Goal: Information Seeking & Learning: Learn about a topic

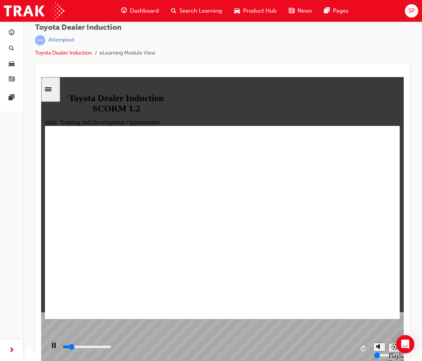
scroll to position [303, 0]
click at [301, 57] on div "Toyota Dealer Induction | Attempted Toyota Dealer Induction eLearning Module Vi…" at bounding box center [222, 43] width 375 height 40
click at [298, 345] on div "playback controls" at bounding box center [208, 347] width 293 height 8
click at [340, 349] on div "playback controls" at bounding box center [208, 347] width 293 height 8
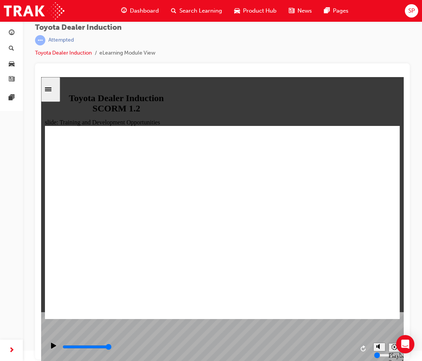
drag, startPoint x: 211, startPoint y: 208, endPoint x: 207, endPoint y: 202, distance: 7.1
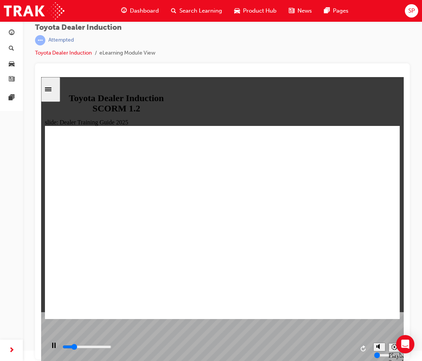
click at [112, 348] on input "slide progress" at bounding box center [87, 346] width 49 height 6
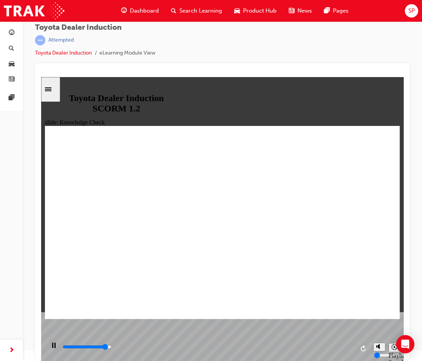
type input "4600"
radio input "true"
drag, startPoint x: 72, startPoint y: 308, endPoint x: 78, endPoint y: 303, distance: 7.6
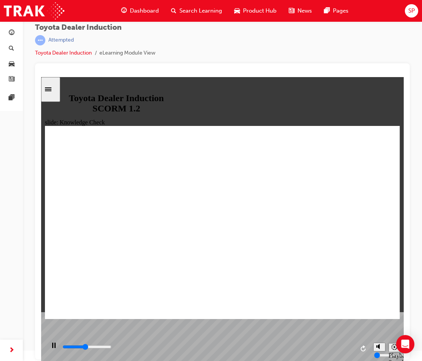
type input "2300"
radio input "true"
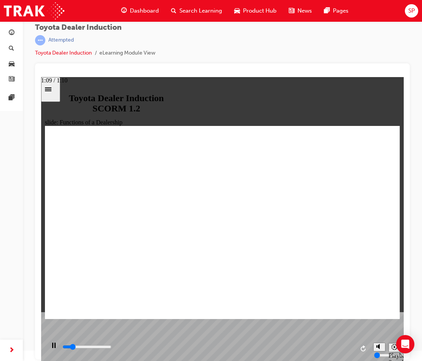
click at [351, 347] on div "playback controls" at bounding box center [208, 347] width 293 height 8
click at [56, 91] on icon "Sidebar Toggle" at bounding box center [50, 89] width 11 height 5
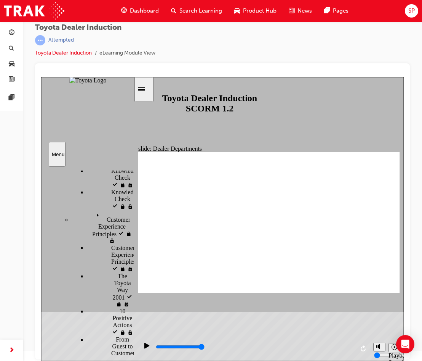
scroll to position [383, 0]
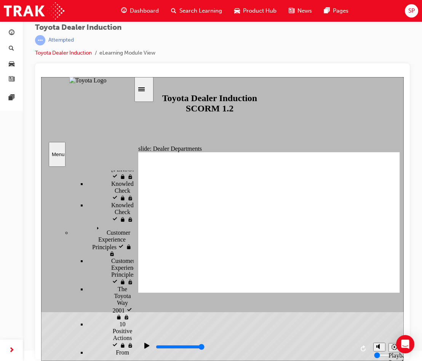
click at [141, 91] on div "Sidebar Toggle" at bounding box center [144, 90] width 13 height 6
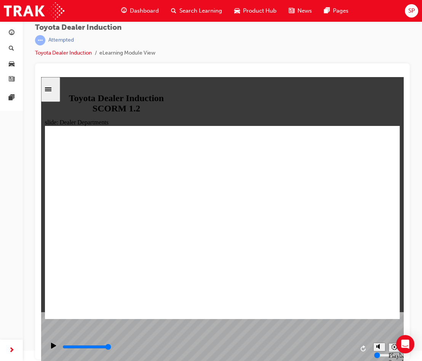
click at [351, 346] on div "playback controls" at bounding box center [208, 347] width 293 height 8
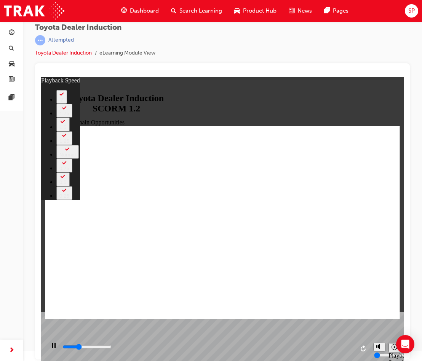
type input "3500"
type input "0"
type input "3700"
type input "0"
type input "4000"
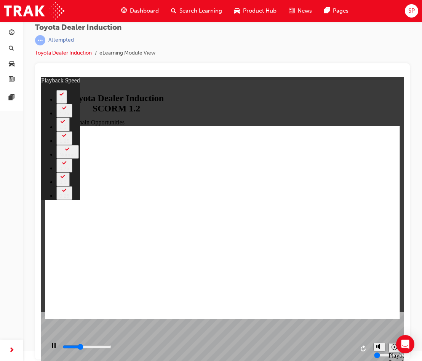
type input "1"
type input "4200"
type input "1"
type input "4500"
type input "1"
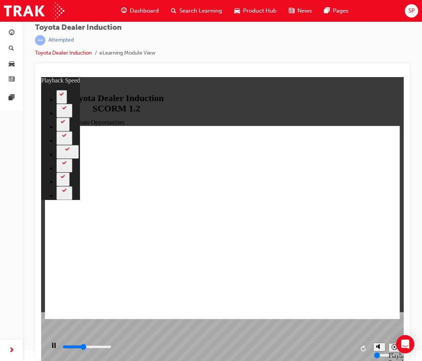
type input "4800"
type input "1"
type input "5000"
type input "2"
type input "5300"
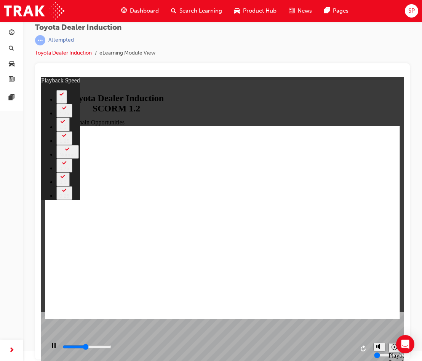
type input "2"
type input "5600"
type input "2"
type input "5800"
type input "57"
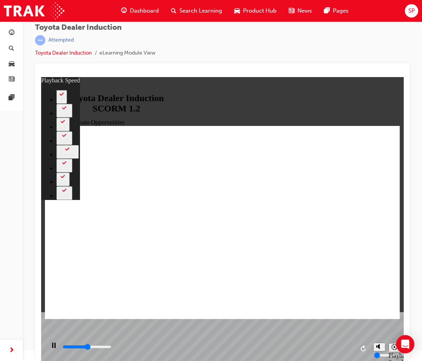
type input "5800"
type input "57"
type input "5800"
type input "57"
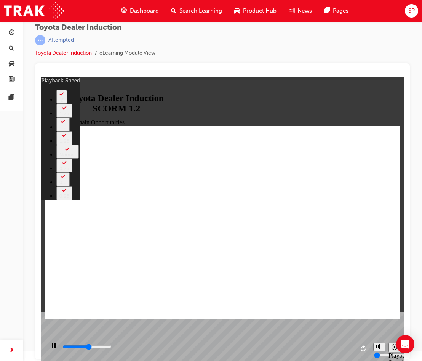
type input "6100"
type input "57"
type input "6400"
type input "57"
type input "6600"
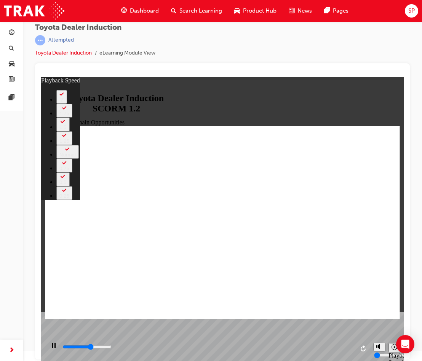
type input "57"
type input "6900"
type input "63"
type input "6900"
type input "63"
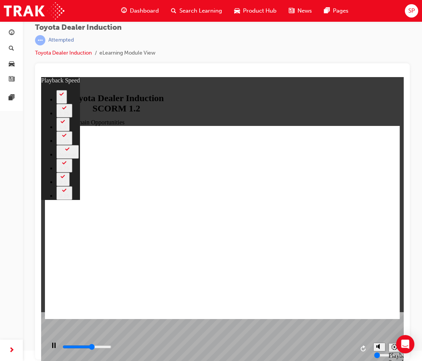
type input "7000"
type input "63"
type input "7100"
type input "63"
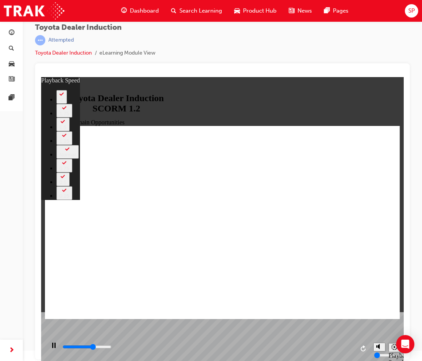
type input "7200"
type input "63"
type input "7500"
type input "64"
type input "7700"
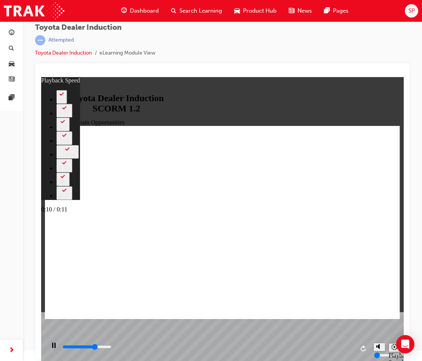
type input "64"
type input "7900"
type input "64"
type input "8100"
type input "64"
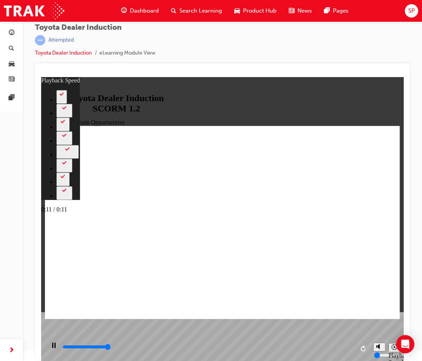
click at [349, 347] on div "playback controls" at bounding box center [208, 347] width 293 height 8
type input "11300"
type input "64"
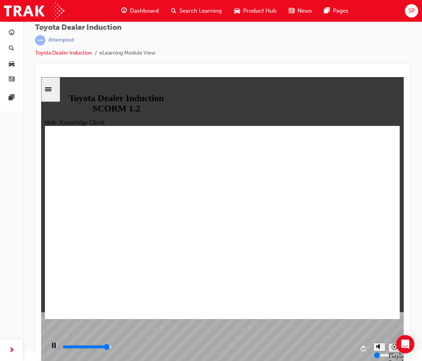
type input "4800"
radio input "true"
type input "4000"
radio input "true"
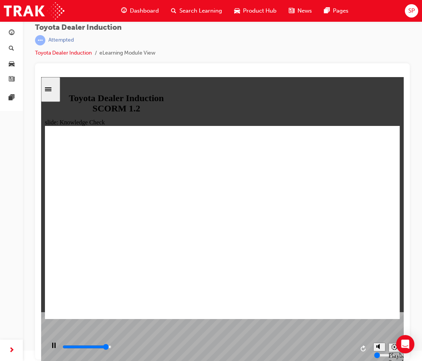
type input "4700"
radio input "false"
radio input "true"
type input "5000"
radio input "false"
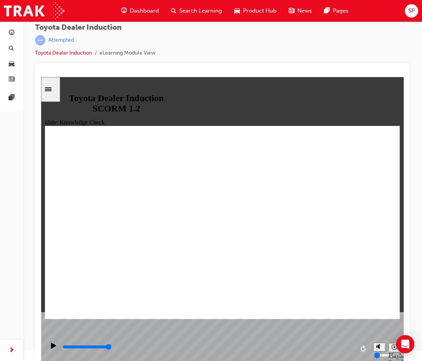
radio input "false"
radio input "true"
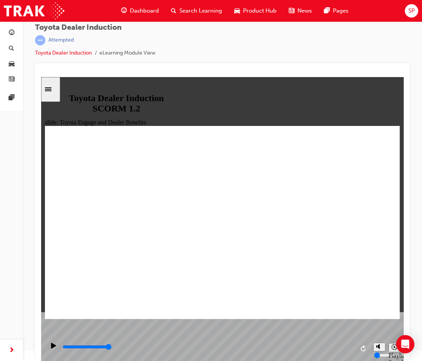
scroll to position [243, 0]
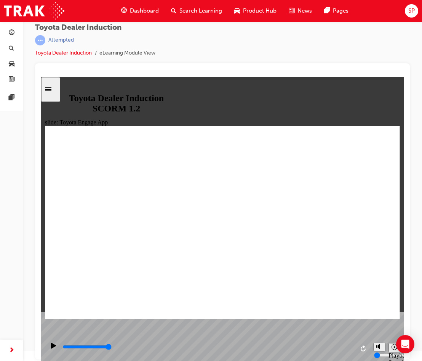
drag, startPoint x: 352, startPoint y: 348, endPoint x: 357, endPoint y: 342, distance: 7.3
click at [112, 348] on input "slide progress" at bounding box center [87, 346] width 49 height 6
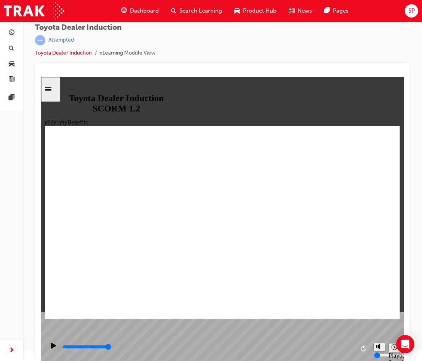
click at [351, 347] on div "playback controls" at bounding box center [208, 347] width 293 height 8
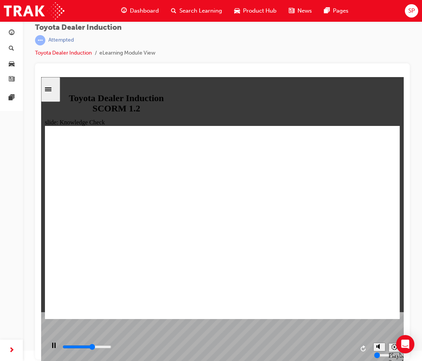
type input "1800"
type input "T"
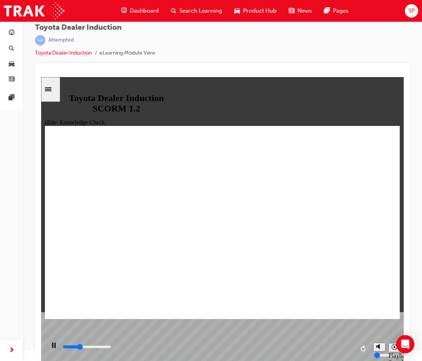
type input "T"
type input "1900"
type input "TO"
type input "2100"
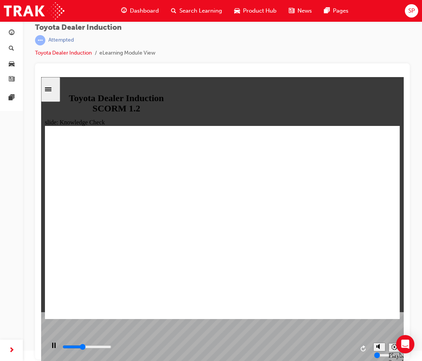
type input "TOY"
type input "2200"
type input "TOYO"
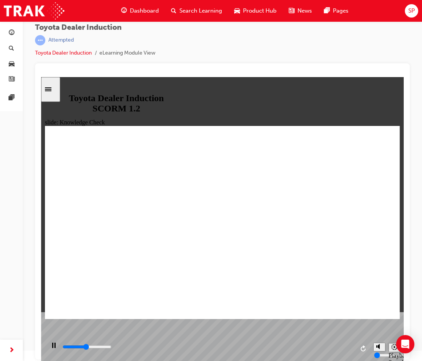
type input "2500"
type input "TOYOT"
type input "2600"
type input "TOYOTA"
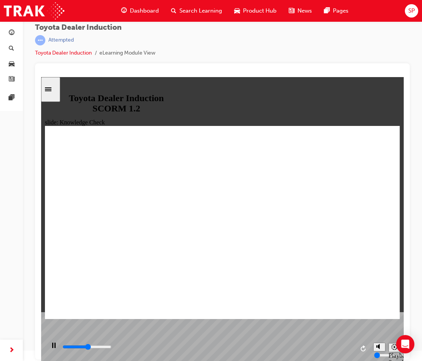
type input "TOYOTA"
type input "2800"
type input "TOYOTA"
type input "2900"
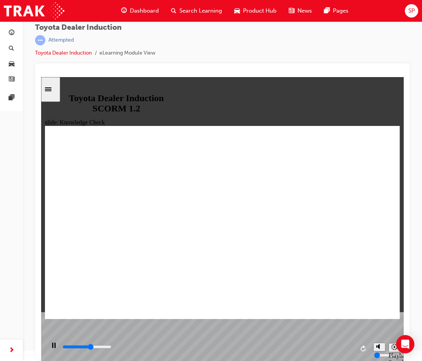
type input "TOYOTA E"
type input "3100"
type input "TOYOTA EN"
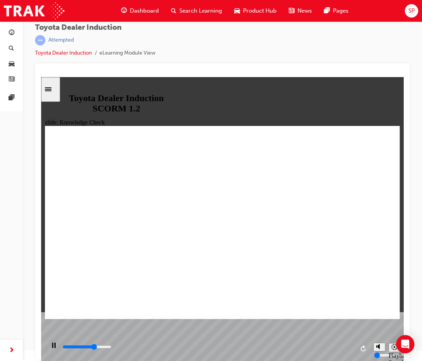
type input "3300"
type input "TOYOTA ENG"
type input "3400"
type input "TOYOTA ENGA"
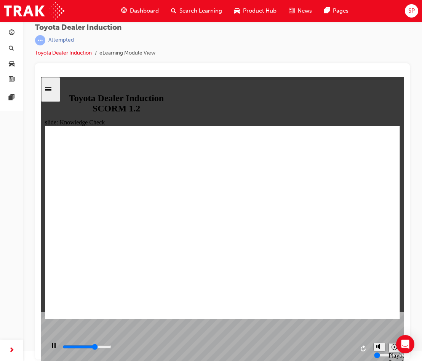
type input "TOYOTA ENGA"
type input "3500"
type input "TOYOTA ENGAG"
type input "3600"
type input "TOYOTA ENGAGE"
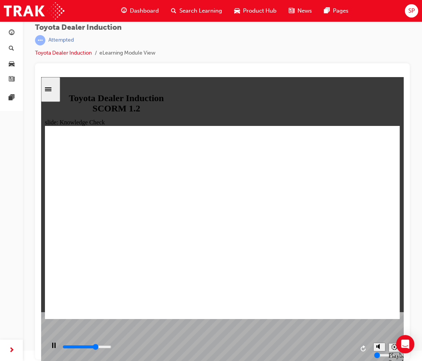
type input "TOYOTA ENGAGE"
type input "5000"
type input "TOYOTA ENGAGE"
drag, startPoint x: 210, startPoint y: 250, endPoint x: 88, endPoint y: 308, distance: 135.7
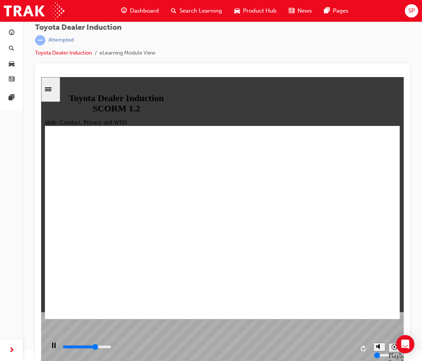
scroll to position [161, 0]
type input "800"
type input "TOYOTA ENGAGE"
type input "1700"
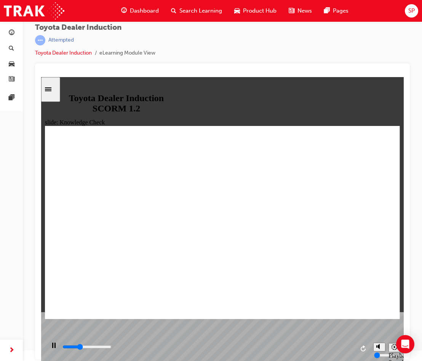
type input "TOYOTA ENGAGE"
type input "1900"
type input "TOYOTA ENGAGE A"
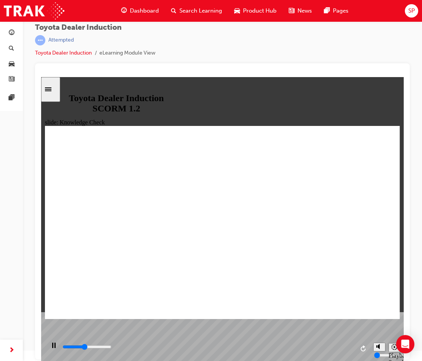
type input "2200"
type input "TOYOTA ENGAGE AP"
type input "2300"
type input "TOYOTA ENGAGE APP"
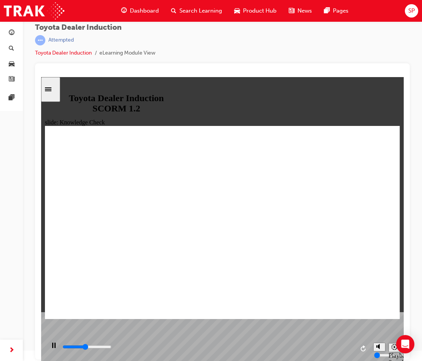
type input "2400"
type input "TOYOTA ENGAGE APP"
type input "4600"
type input "TOYOTA ENGAGE APP"
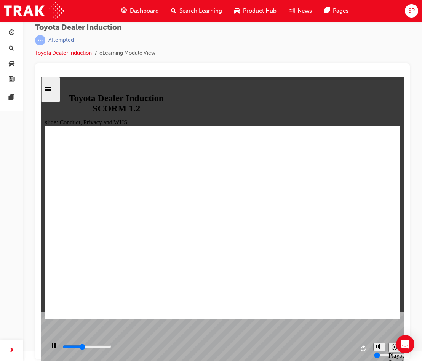
drag, startPoint x: 345, startPoint y: 294, endPoint x: 339, endPoint y: 329, distance: 35.1
click at [112, 348] on input "slide progress" at bounding box center [87, 346] width 49 height 6
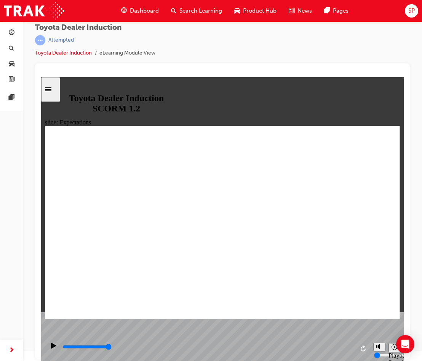
click at [51, 342] on icon "Play (Ctrl+Alt+P)" at bounding box center [53, 345] width 5 height 6
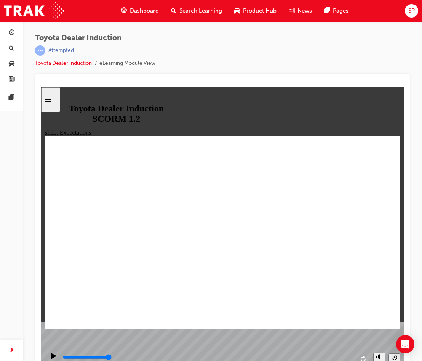
scroll to position [10, 0]
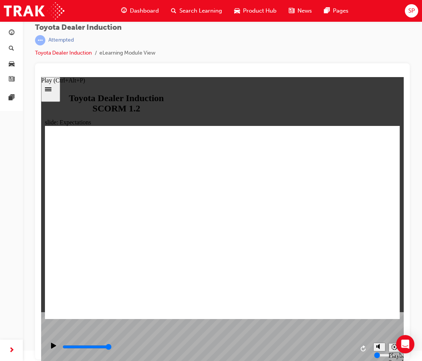
click at [51, 347] on icon "Play (Ctrl+Alt+P)" at bounding box center [53, 345] width 5 height 6
type input "8400"
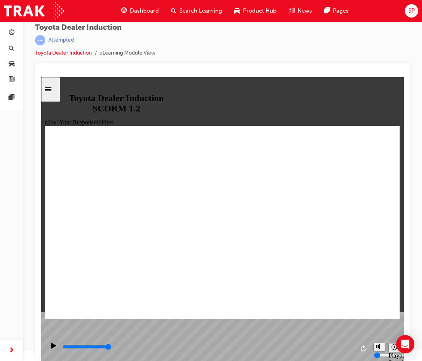
checkbox input "true"
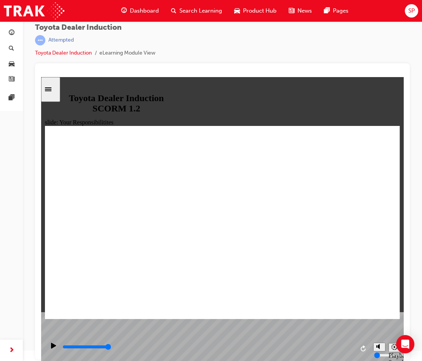
drag, startPoint x: 71, startPoint y: 238, endPoint x: 77, endPoint y: 255, distance: 18.0
checkbox input "true"
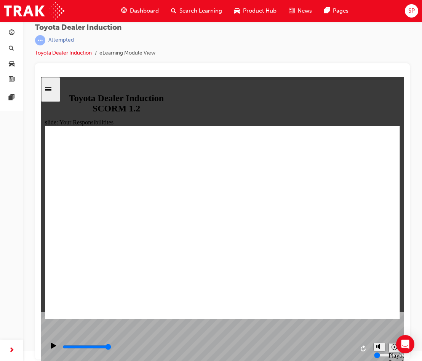
drag, startPoint x: 244, startPoint y: 240, endPoint x: 244, endPoint y: 245, distance: 5.3
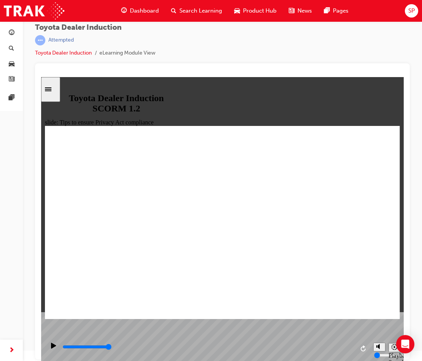
click at [112, 348] on input "slide progress" at bounding box center [87, 346] width 49 height 6
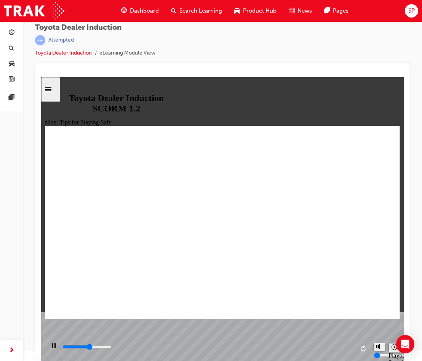
click at [112, 348] on input "slide progress" at bounding box center [87, 346] width 49 height 6
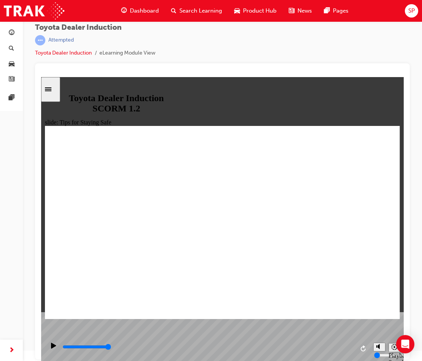
type input "5000"
click at [290, 326] on div "slide: Knowledge Check Rectangle 1 BACK BACK SUBMIT SUBMIT Knowledge Check Our …" at bounding box center [222, 219] width 363 height 284
click at [340, 51] on div "Toyota Dealer Induction | Attempted Toyota Dealer Induction eLearning Module Vi…" at bounding box center [222, 43] width 375 height 40
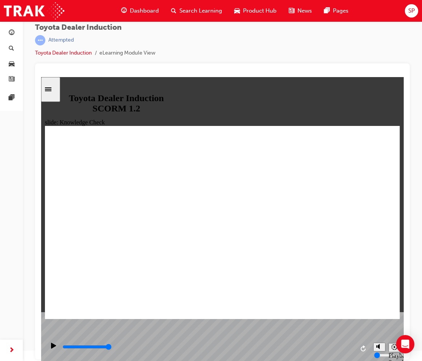
checkbox input "false"
checkbox input "true"
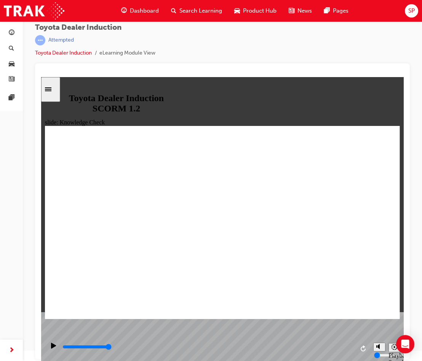
checkbox input "true"
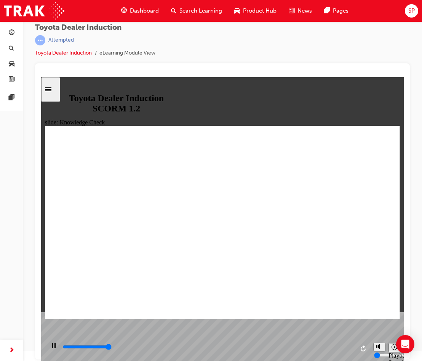
type input "5000"
radio input "true"
type input "5000"
